Goal: Transaction & Acquisition: Purchase product/service

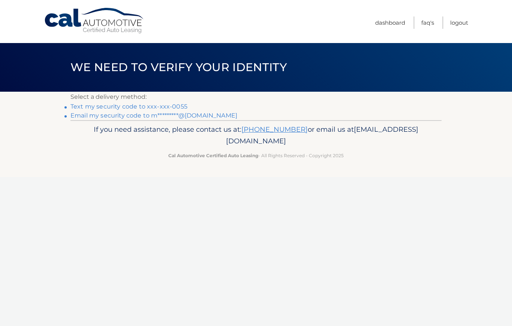
click at [154, 106] on link "Text my security code to xxx-xxx-0055" at bounding box center [128, 106] width 117 height 7
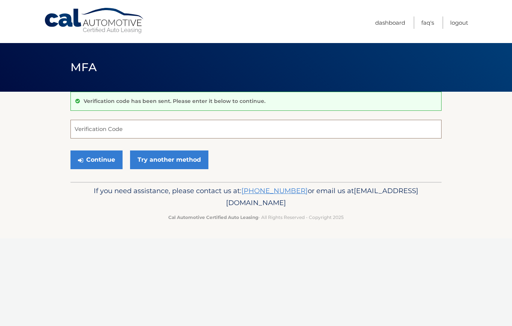
click at [142, 124] on input "Verification Code" at bounding box center [255, 129] width 371 height 19
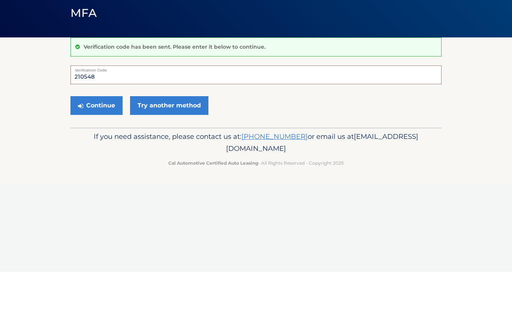
type input "210548"
click at [90, 151] on button "Continue" at bounding box center [96, 160] width 52 height 19
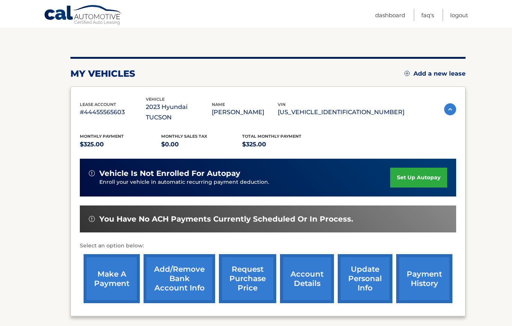
scroll to position [70, 0]
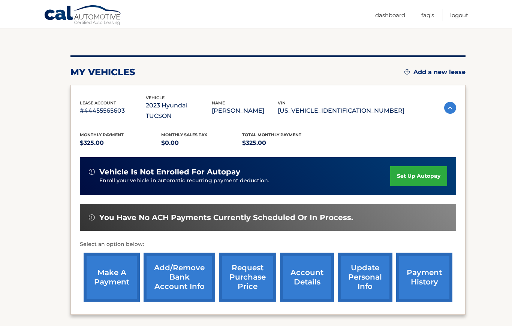
click at [119, 273] on link "make a payment" at bounding box center [112, 277] width 56 height 49
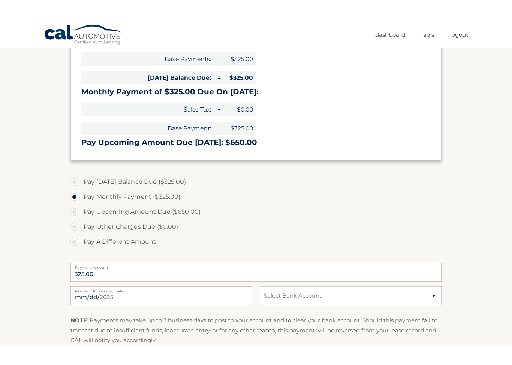
scroll to position [138, 0]
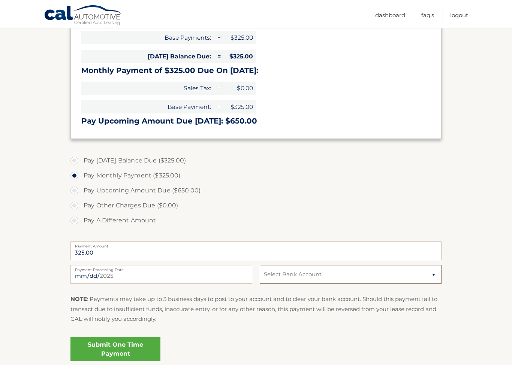
click at [428, 277] on select "Select Bank Account Checking TD BANK, NA *****5953 Checking JPMORGAN CHASE BANK…" at bounding box center [351, 274] width 182 height 19
select select "ODU3NmQwMjItOGM1Ni00ZjUwLTkxMTctN2U3YTFmMGUyZmM3"
click at [123, 326] on link "Submit One Time Payment" at bounding box center [115, 349] width 90 height 24
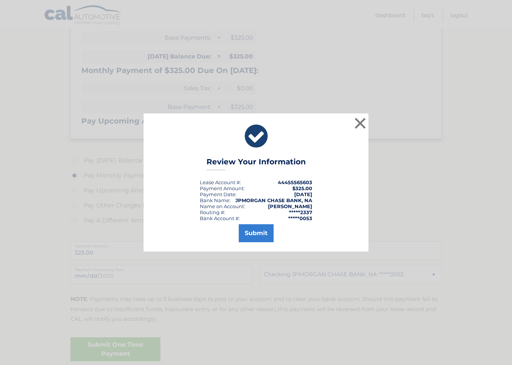
click at [260, 242] on button "Submit" at bounding box center [256, 233] width 35 height 18
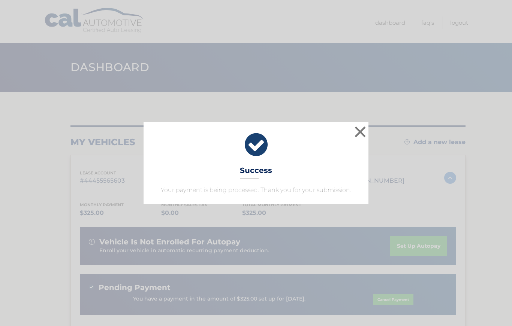
click at [358, 139] on button "×" at bounding box center [359, 131] width 15 height 15
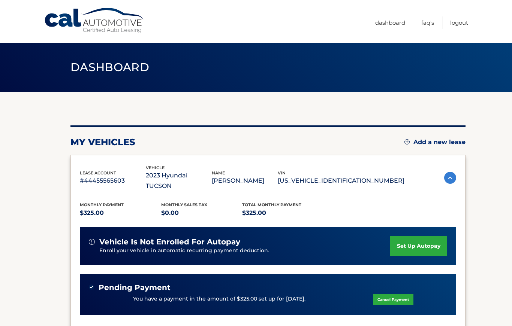
click at [384, 25] on link "Dashboard" at bounding box center [390, 22] width 30 height 12
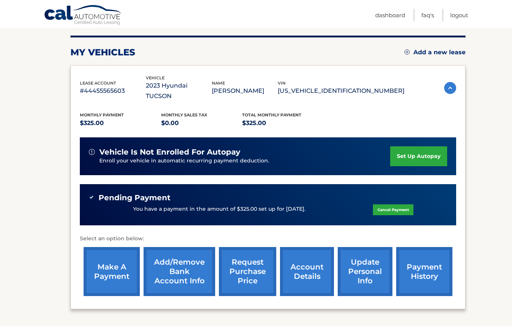
scroll to position [90, 0]
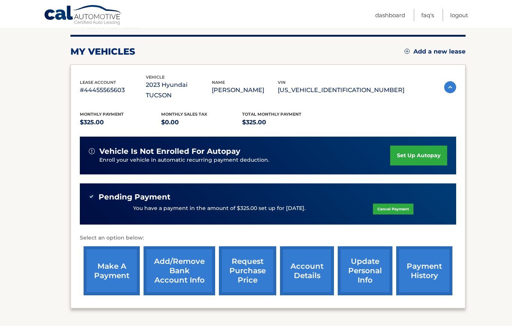
click at [313, 257] on link "account details" at bounding box center [307, 271] width 54 height 49
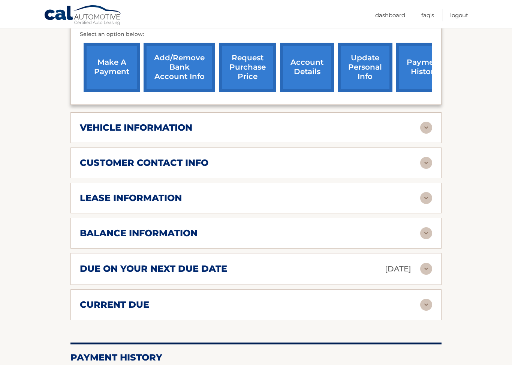
scroll to position [307, 0]
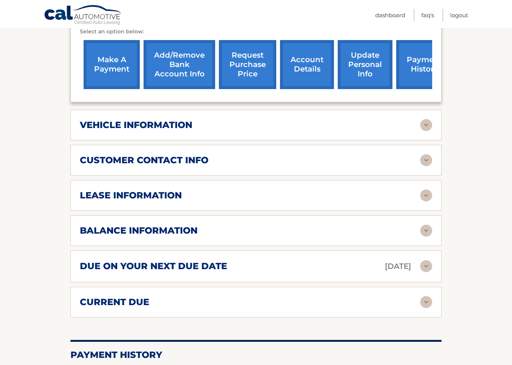
click at [415, 190] on div "lease information" at bounding box center [250, 195] width 340 height 11
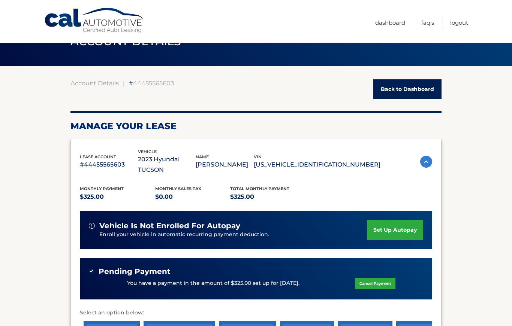
scroll to position [0, 0]
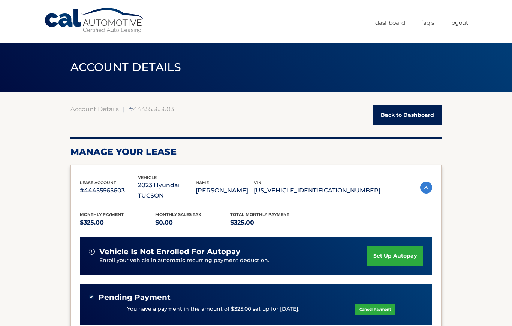
click at [460, 25] on link "Logout" at bounding box center [459, 22] width 18 height 12
